Goal: Task Accomplishment & Management: Manage account settings

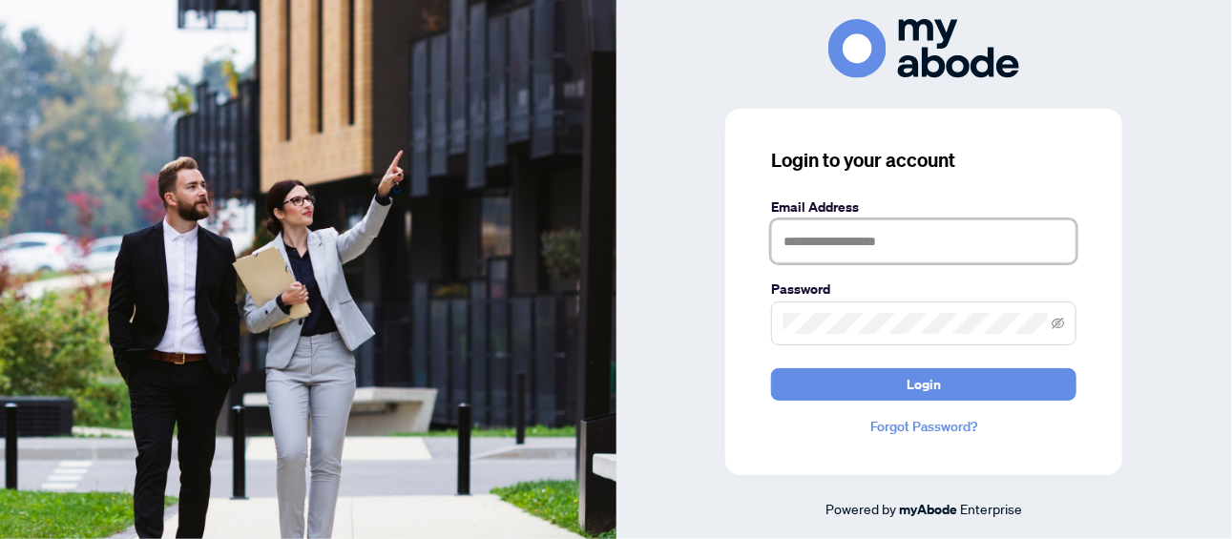
click at [819, 239] on input "text" at bounding box center [923, 242] width 305 height 44
click at [953, 233] on input "text" at bounding box center [923, 242] width 305 height 44
type input "**********"
click at [771, 368] on button "Login" at bounding box center [923, 384] width 305 height 32
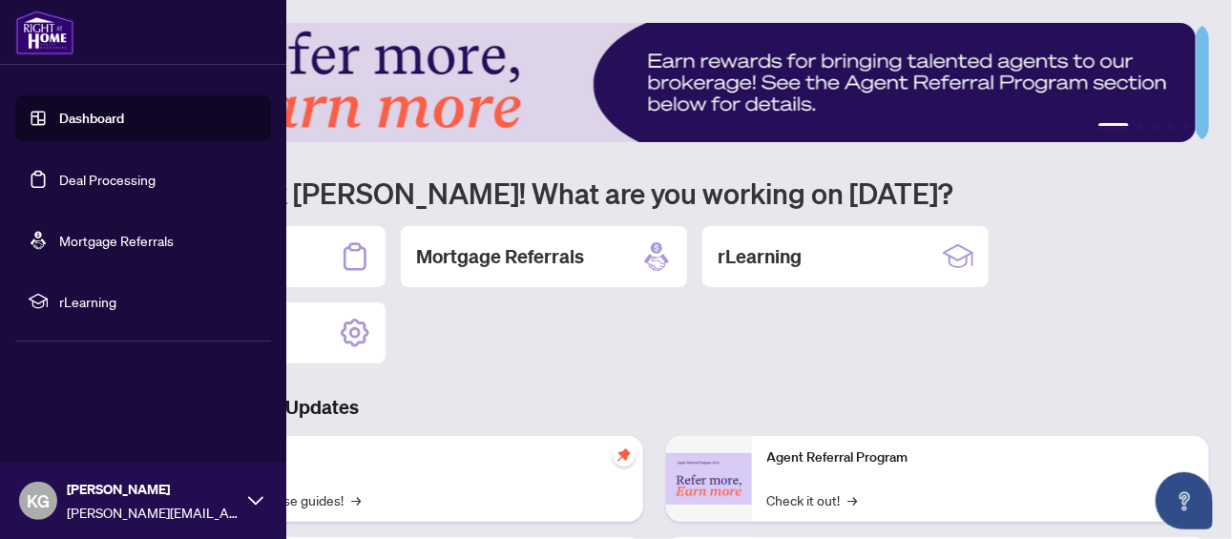
click at [97, 171] on link "Deal Processing" at bounding box center [107, 179] width 96 height 17
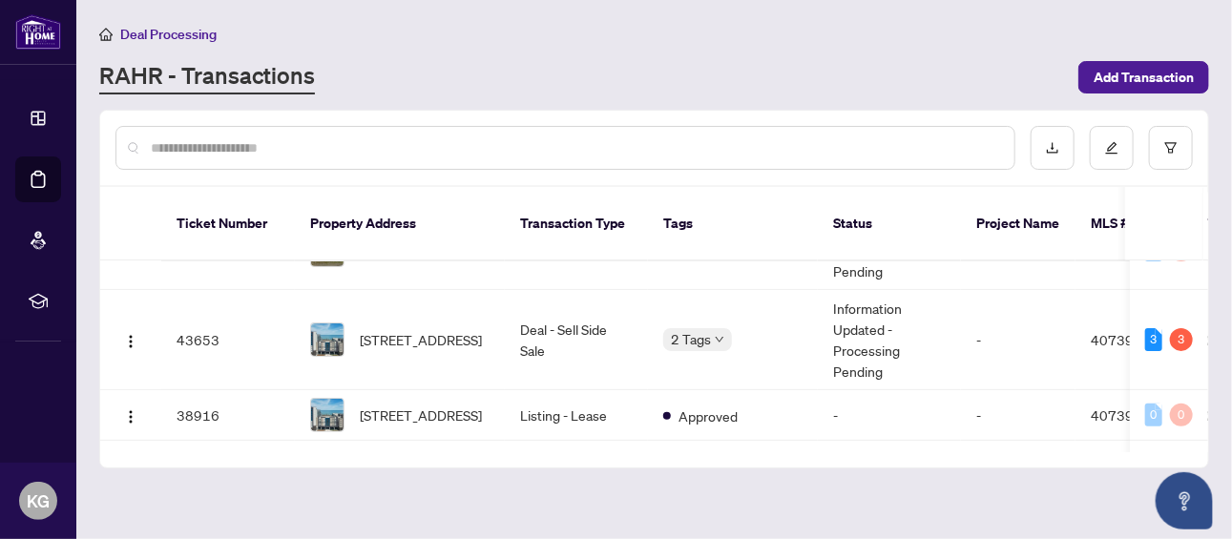
scroll to position [254, 0]
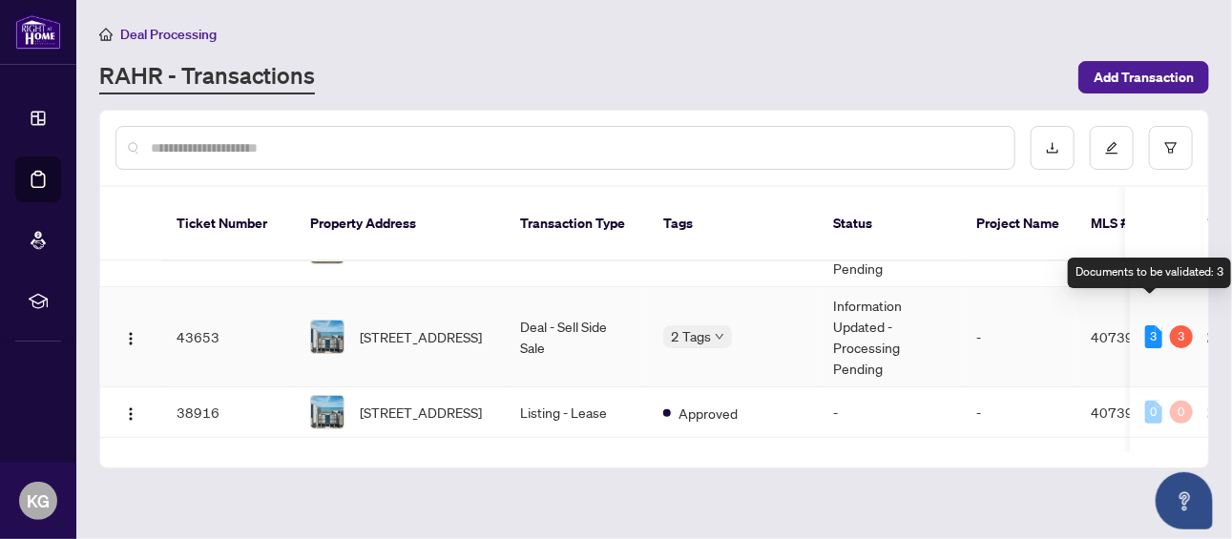
click at [1146, 326] on div "3" at bounding box center [1154, 337] width 17 height 23
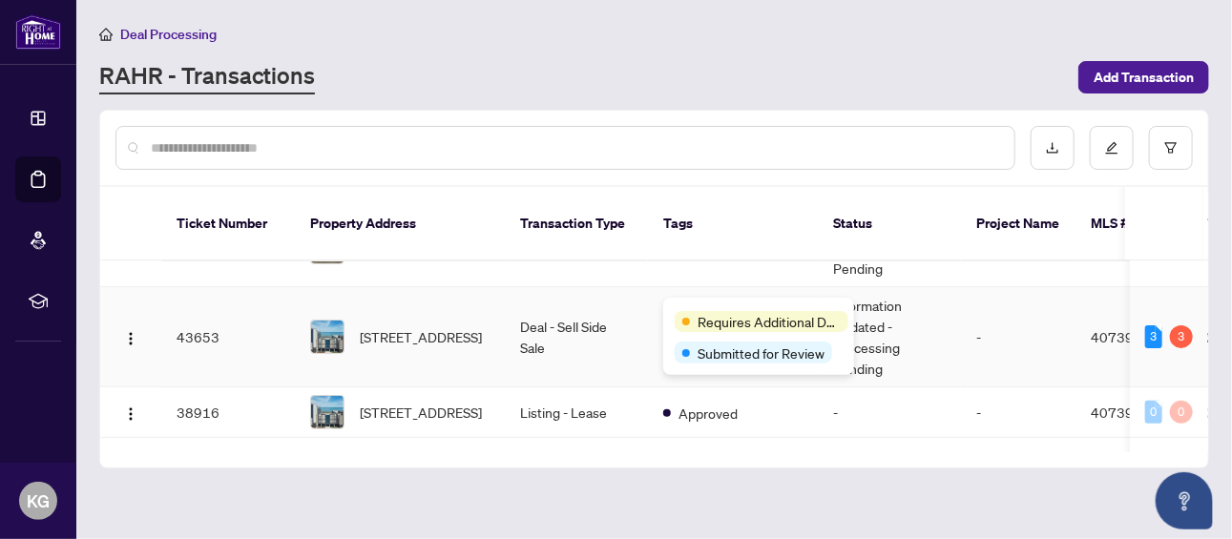
click at [716, 305] on div "Requires Additional Docs Submitted for Review" at bounding box center [758, 336] width 191 height 77
click at [725, 351] on span "Submitted for Review" at bounding box center [761, 353] width 127 height 21
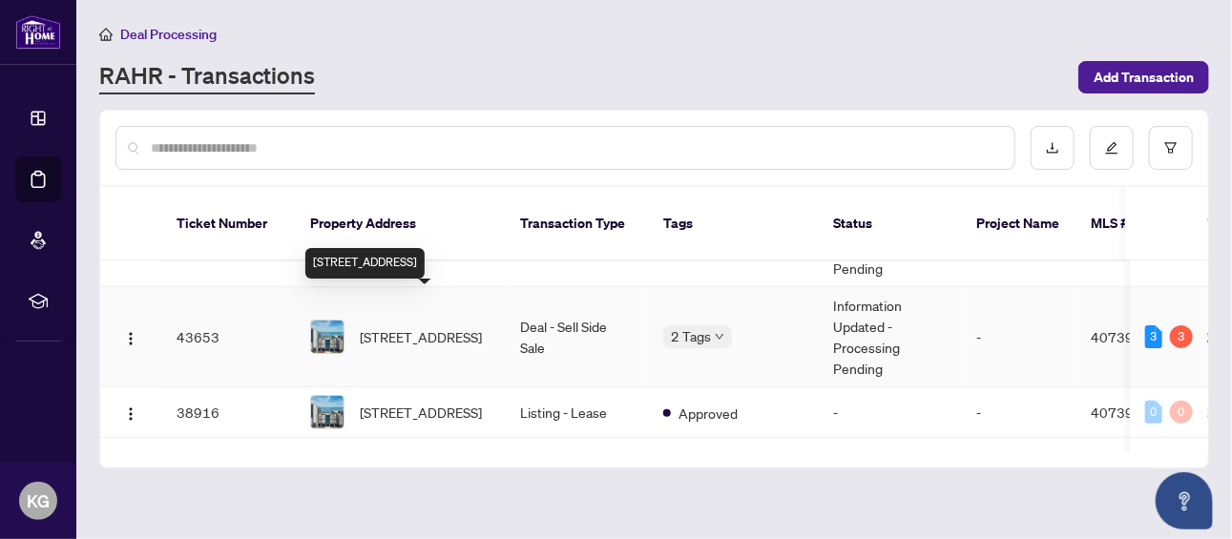
click at [418, 326] on span "[STREET_ADDRESS]" at bounding box center [421, 336] width 122 height 21
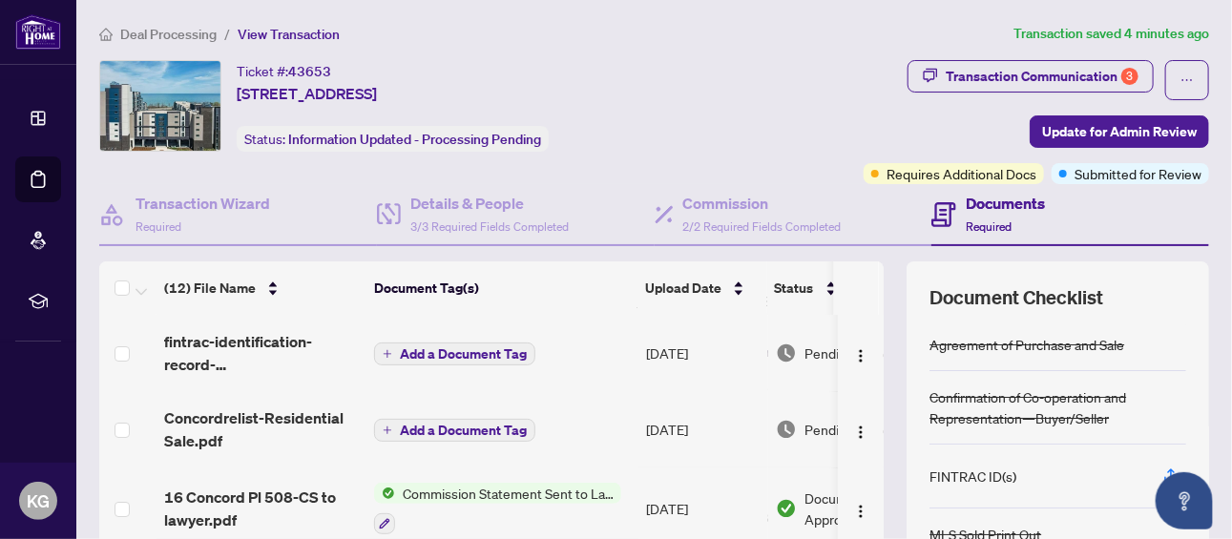
click at [981, 200] on h4 "Documents" at bounding box center [1005, 203] width 79 height 23
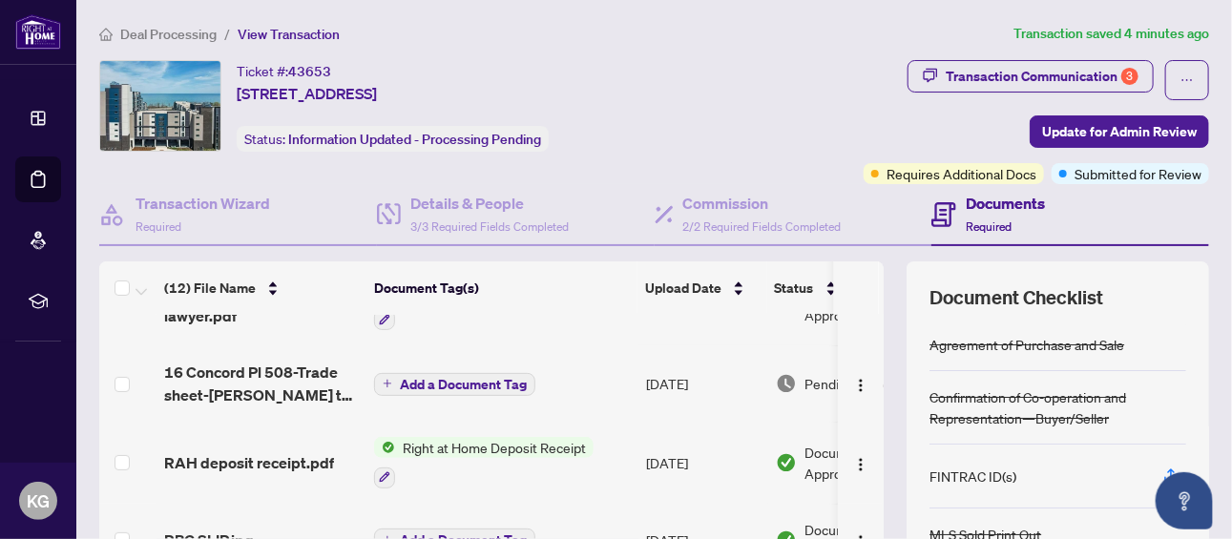
scroll to position [243, 0]
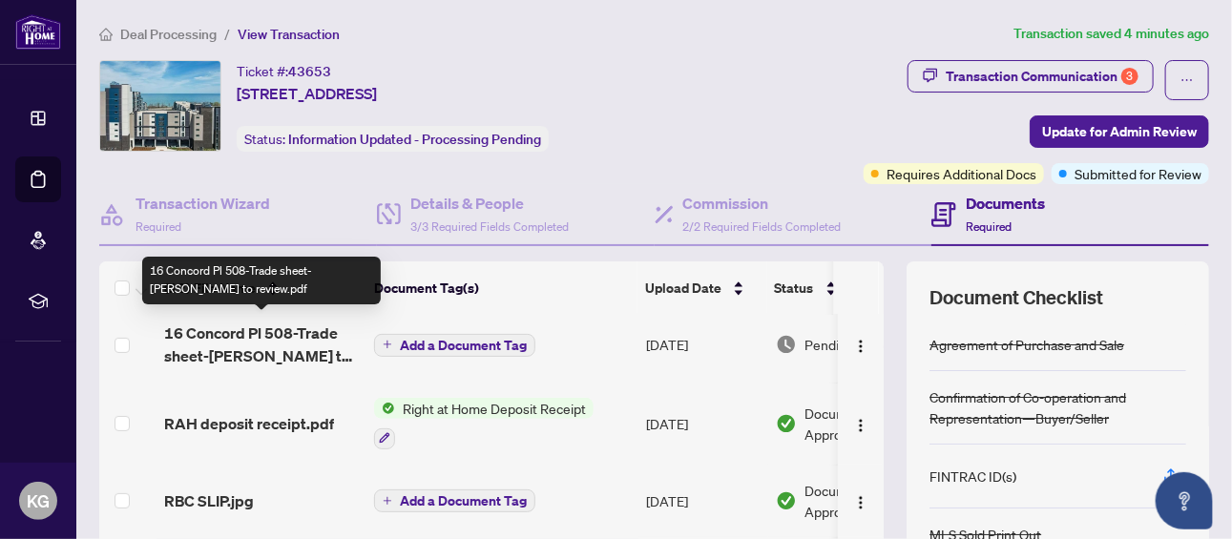
click at [234, 329] on span "16 Concord Pl 508-Trade sheet-[PERSON_NAME] to review.pdf" at bounding box center [261, 345] width 195 height 46
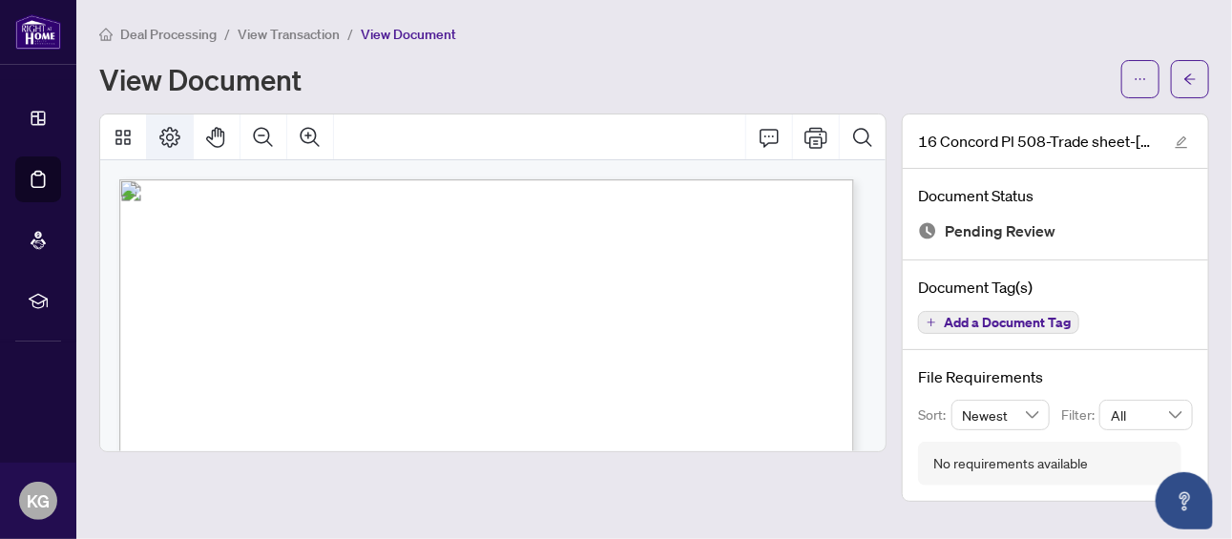
click at [155, 127] on button "Page Layout" at bounding box center [170, 138] width 46 height 46
click at [1145, 73] on icon "ellipsis" at bounding box center [1140, 79] width 13 height 13
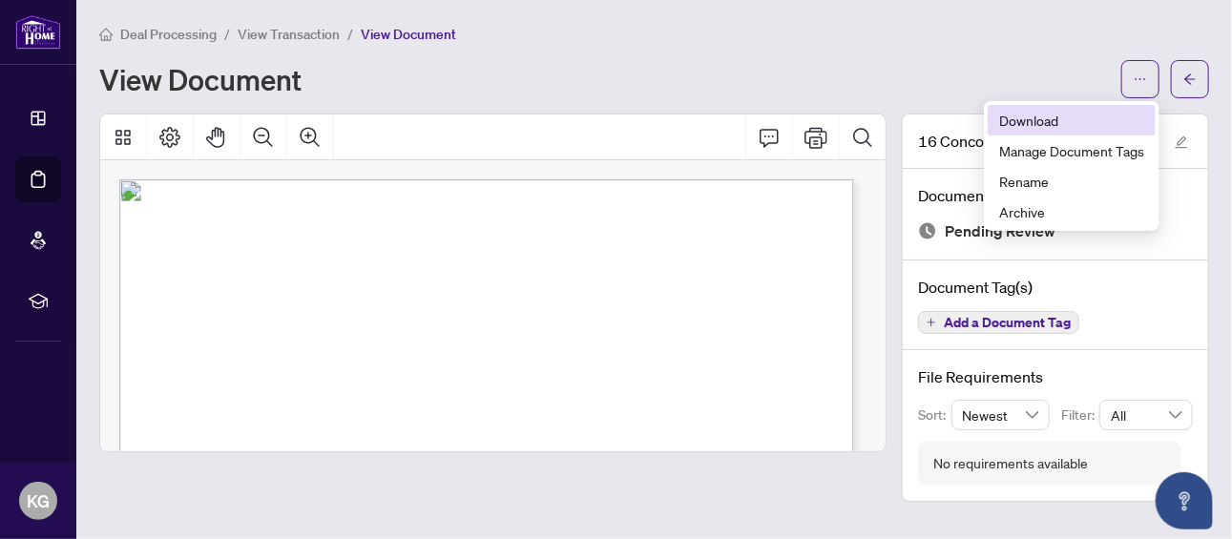
click at [1039, 120] on span "Download" at bounding box center [1071, 120] width 145 height 21
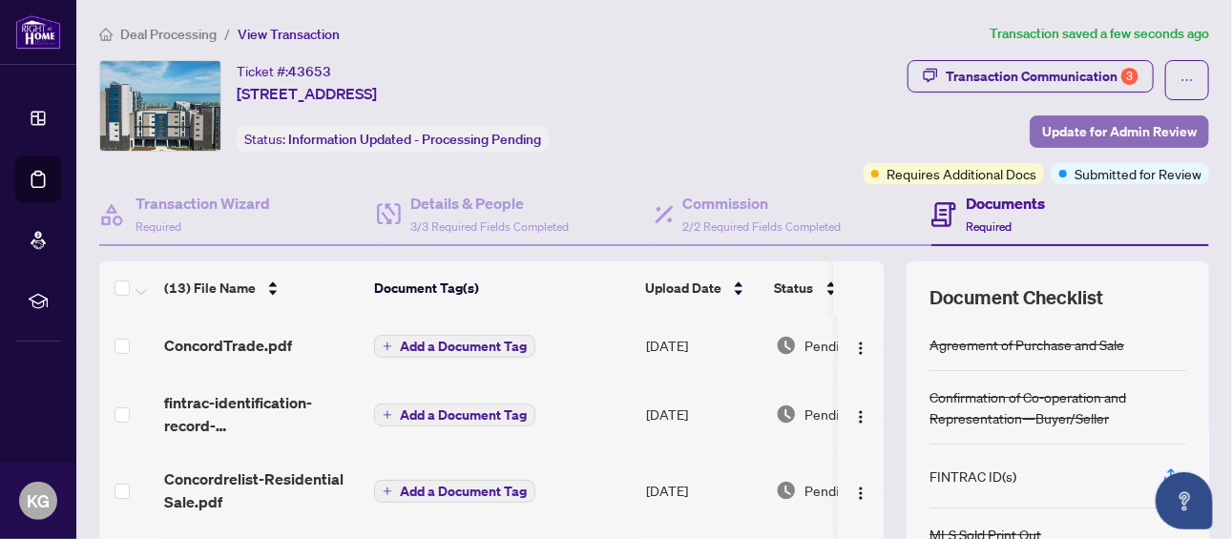
click at [1118, 123] on span "Update for Admin Review" at bounding box center [1119, 131] width 155 height 31
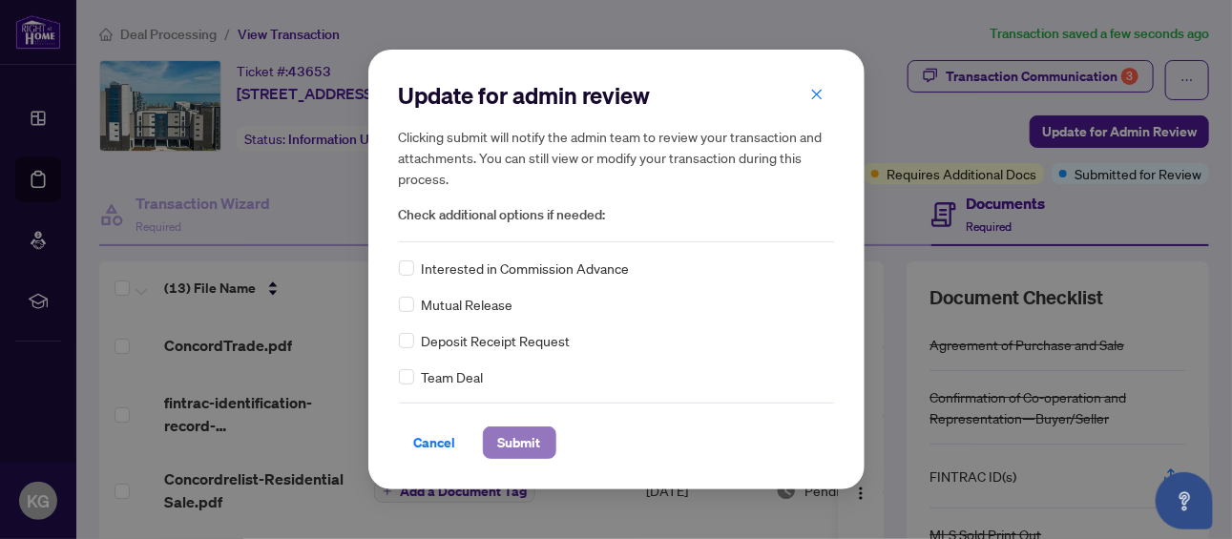
click at [520, 439] on span "Submit" at bounding box center [519, 443] width 43 height 31
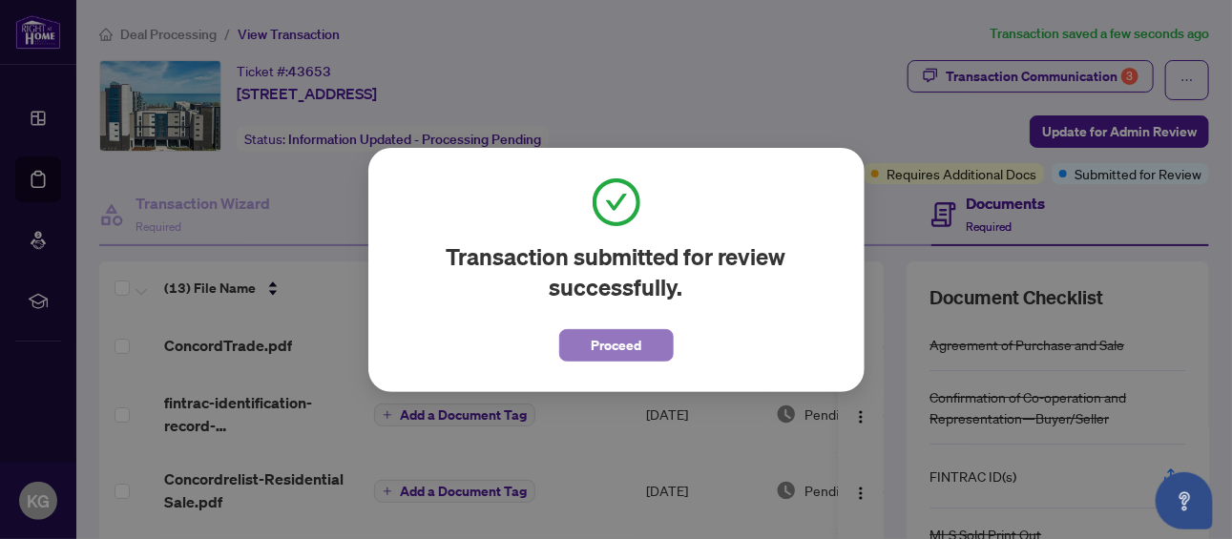
click at [589, 340] on button "Proceed" at bounding box center [616, 345] width 115 height 32
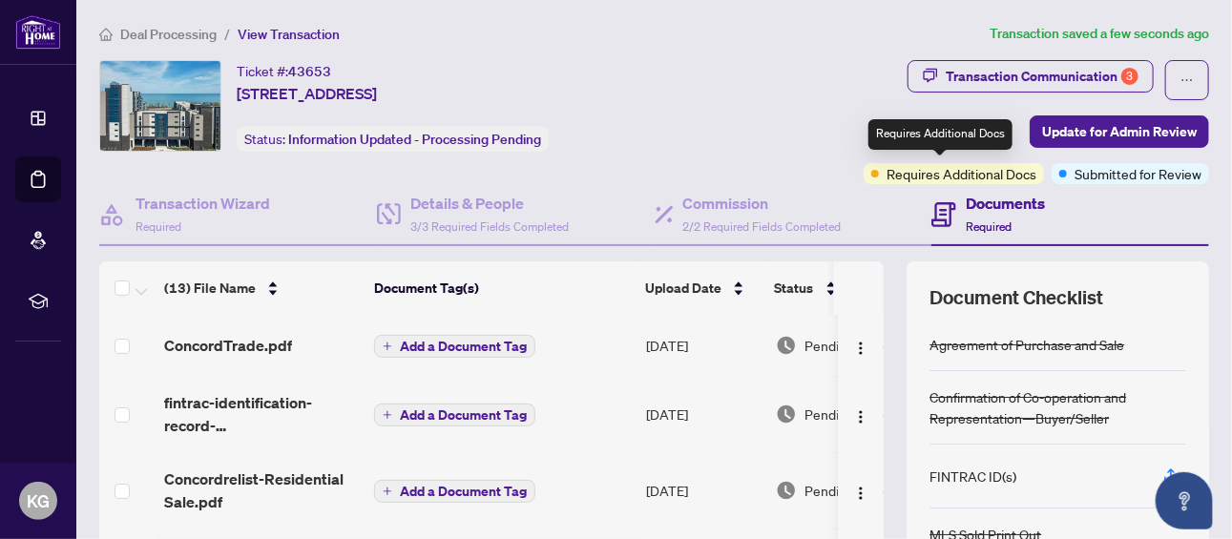
click at [999, 168] on span "Requires Additional Docs" at bounding box center [962, 173] width 150 height 21
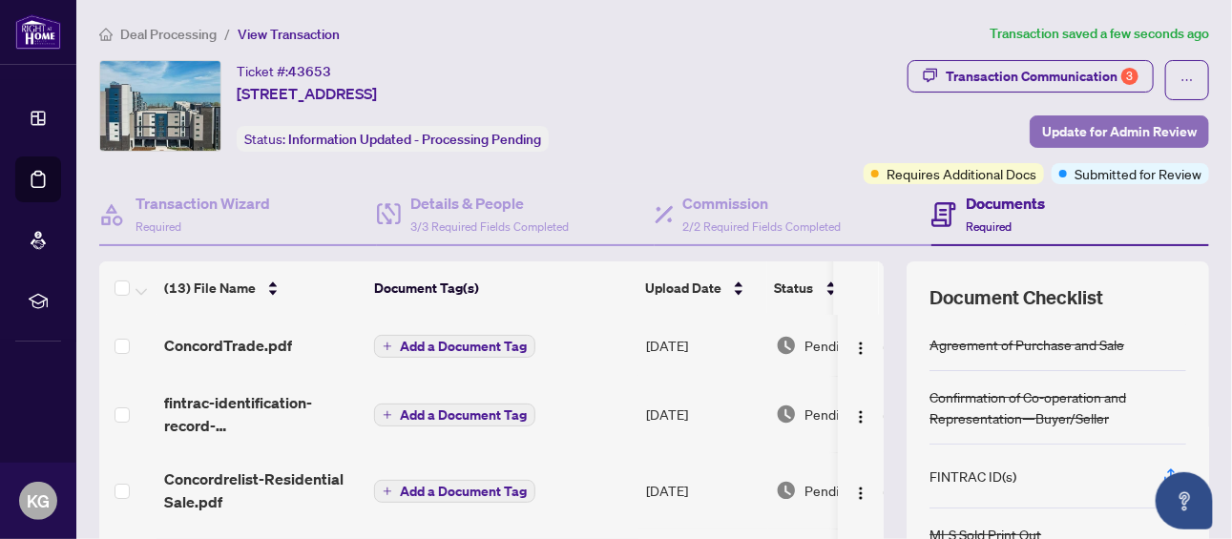
click at [1055, 126] on span "Update for Admin Review" at bounding box center [1119, 131] width 155 height 31
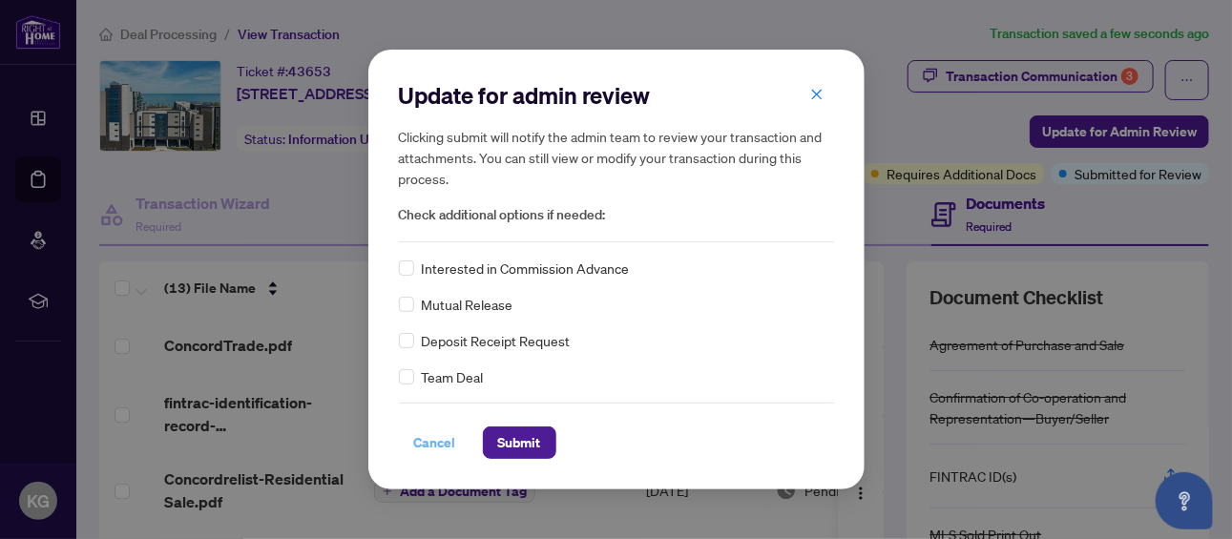
click at [435, 444] on span "Cancel" at bounding box center [435, 443] width 42 height 31
